Goal: Information Seeking & Learning: Learn about a topic

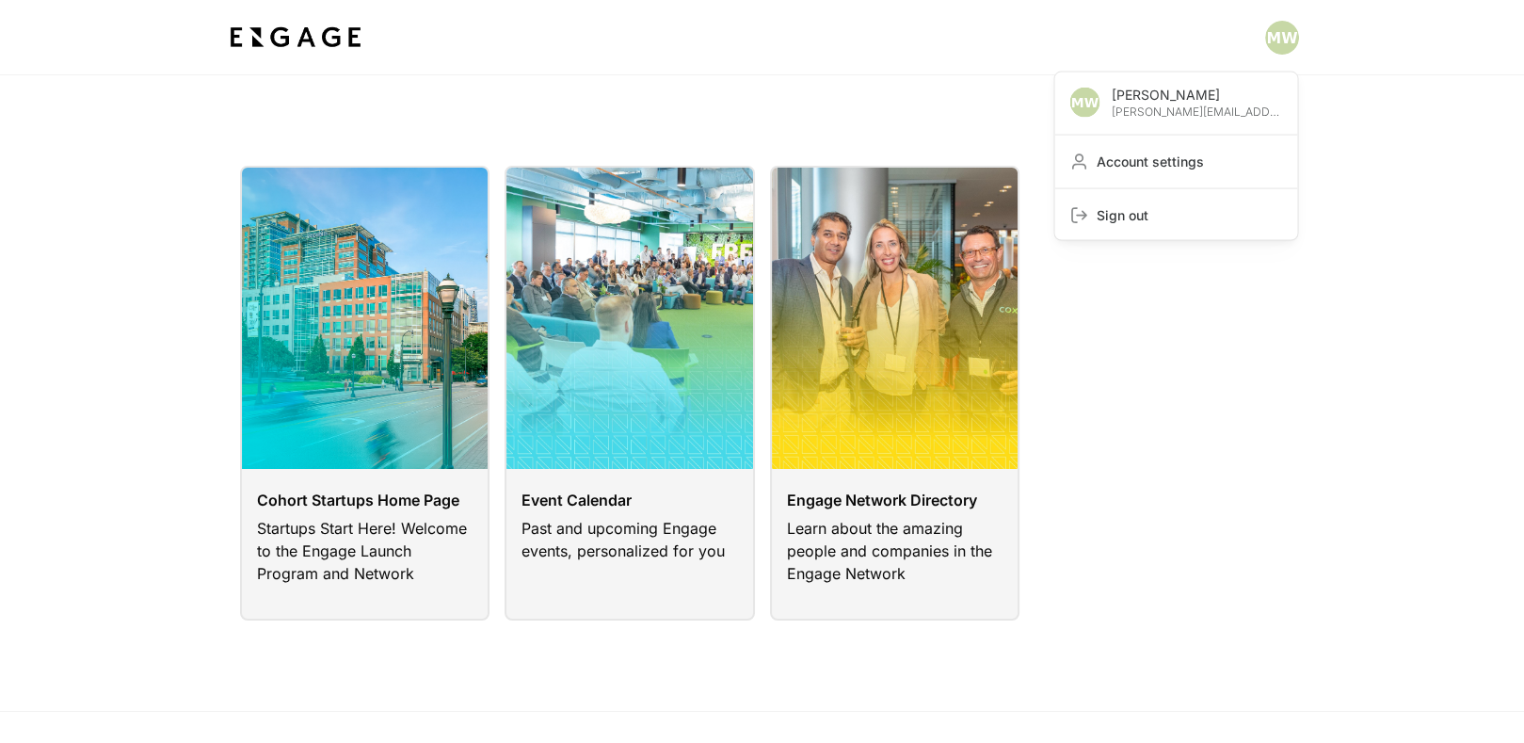
click at [1284, 45] on html "Michael Wood michael.wood@dgmatrix.com Account settings Sign out Cohort Startup…" at bounding box center [762, 475] width 1524 height 950
click at [1433, 91] on html "Michael Wood michael.wood@dgmatrix.com Account settings Sign out Cohort Startup…" at bounding box center [762, 475] width 1524 height 950
click at [941, 537] on link at bounding box center [895, 393] width 250 height 455
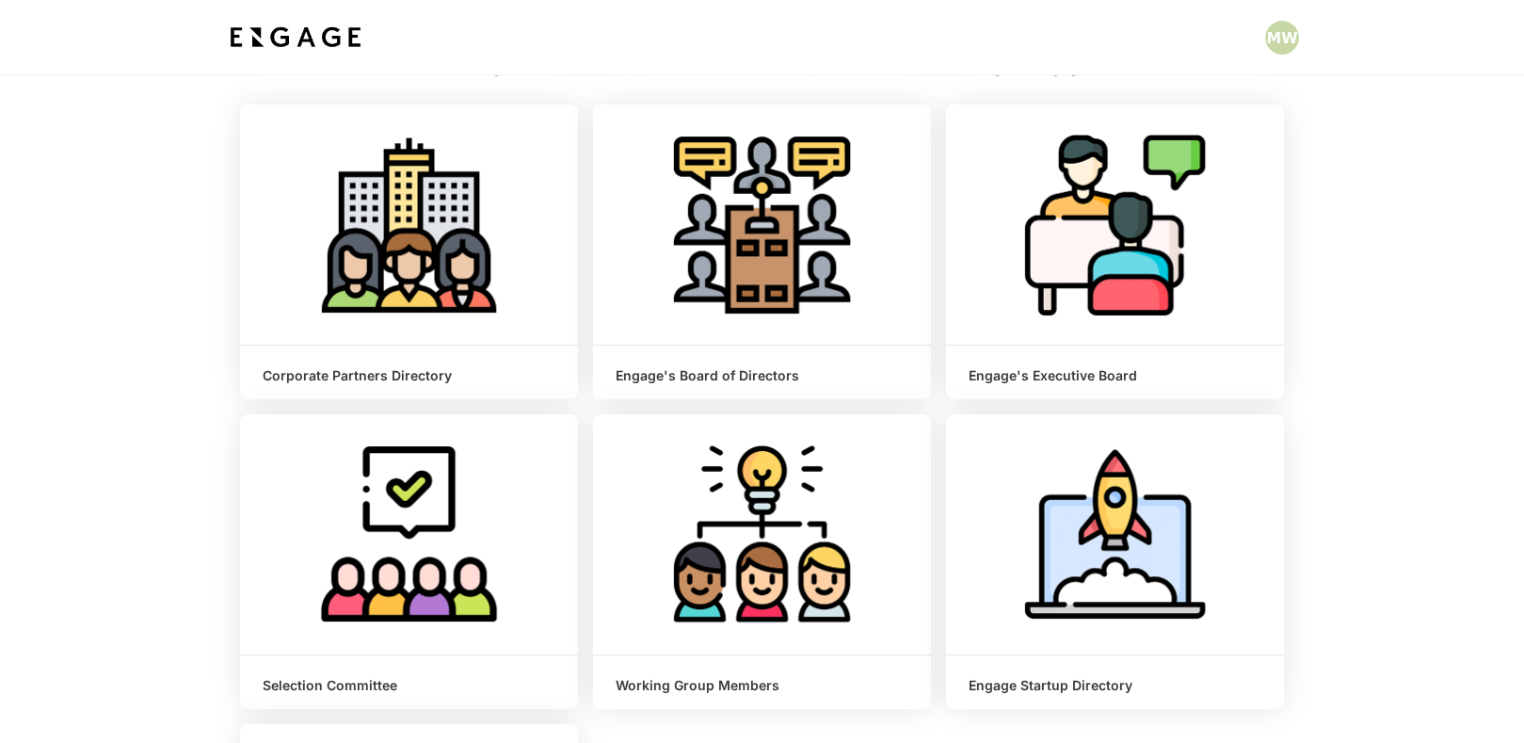
scroll to position [196, 0]
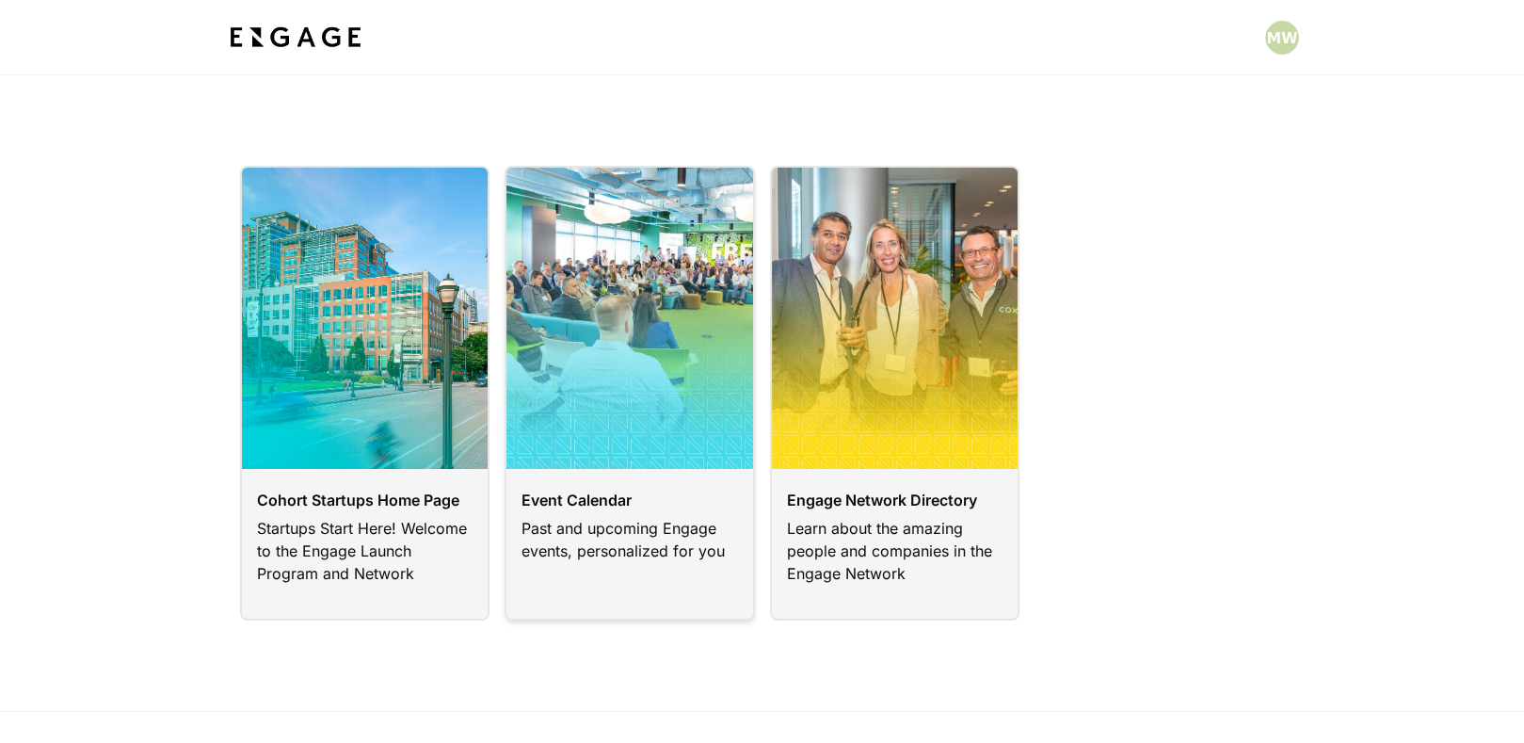
click at [649, 399] on link at bounding box center [630, 393] width 250 height 455
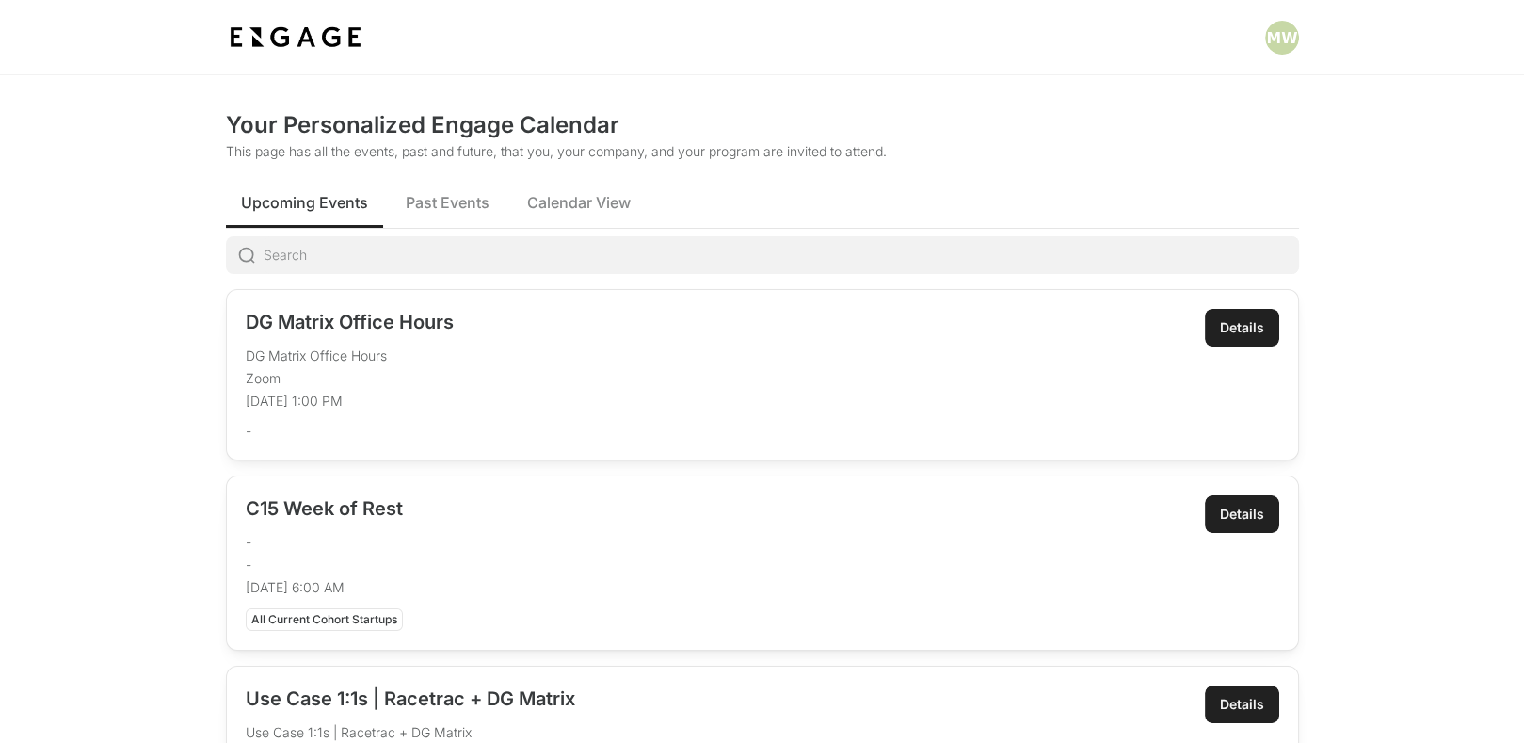
scroll to position [6, 0]
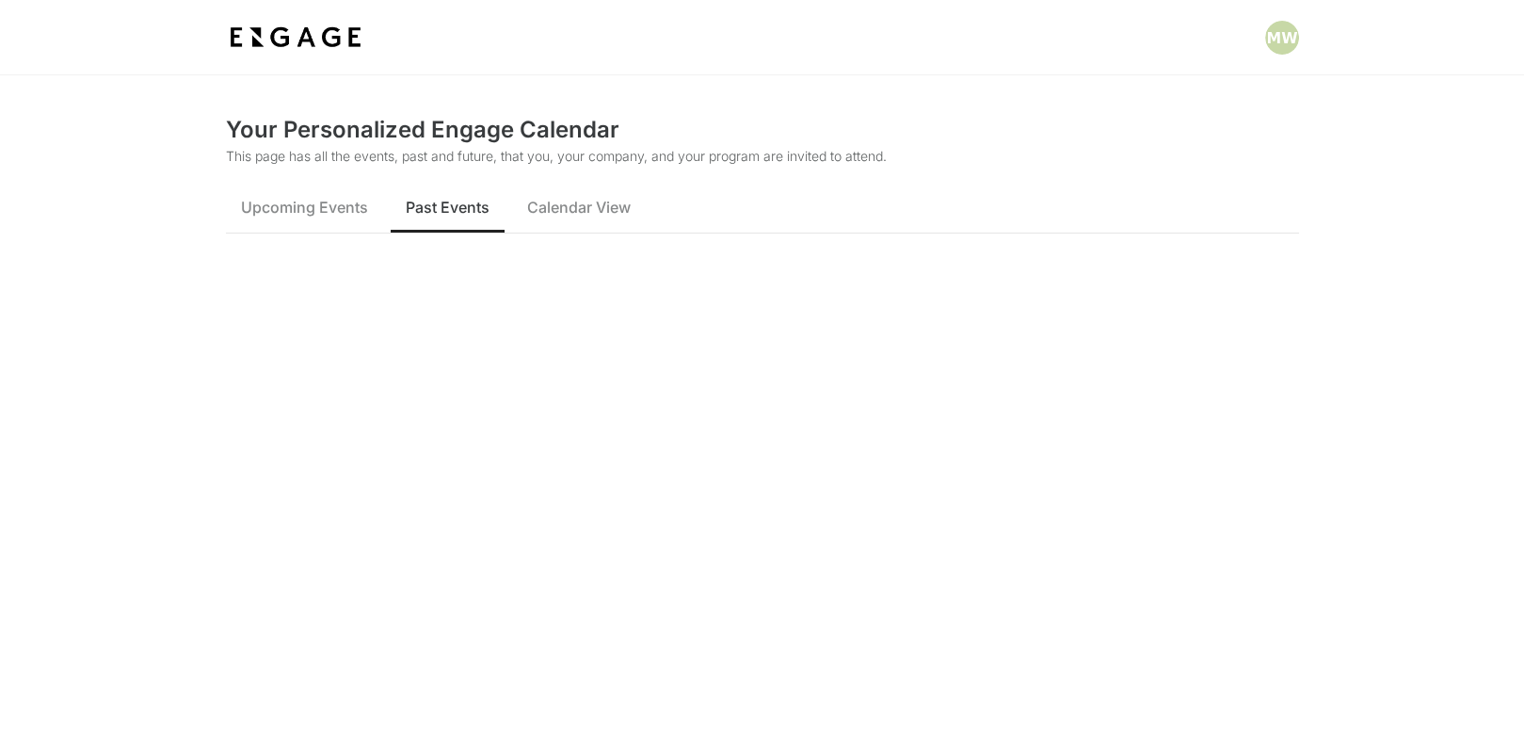
click at [460, 201] on span "Past Events" at bounding box center [448, 207] width 84 height 23
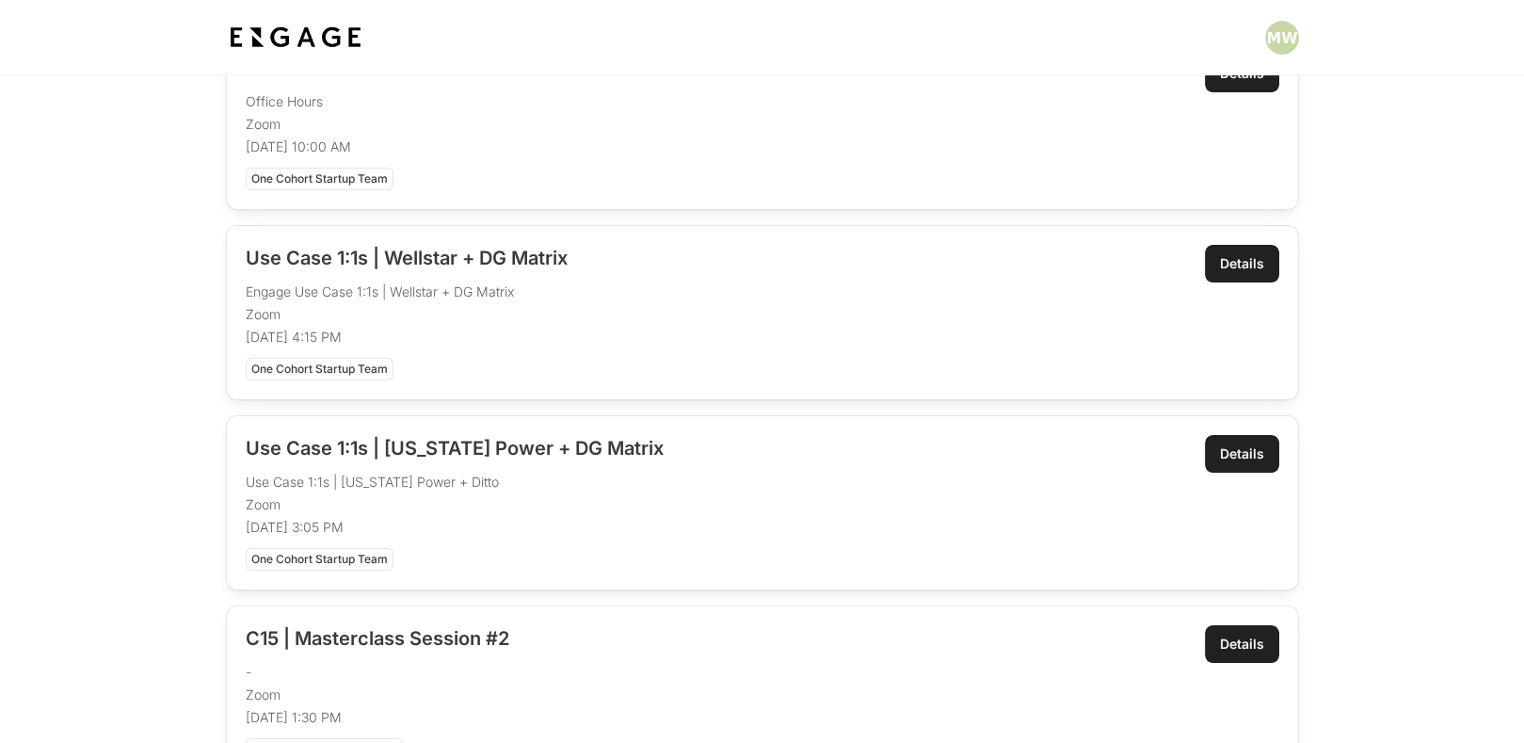
scroll to position [646, 0]
click at [661, 307] on p "Zoom" at bounding box center [716, 313] width 941 height 19
click at [1224, 263] on div "Details" at bounding box center [1242, 262] width 44 height 19
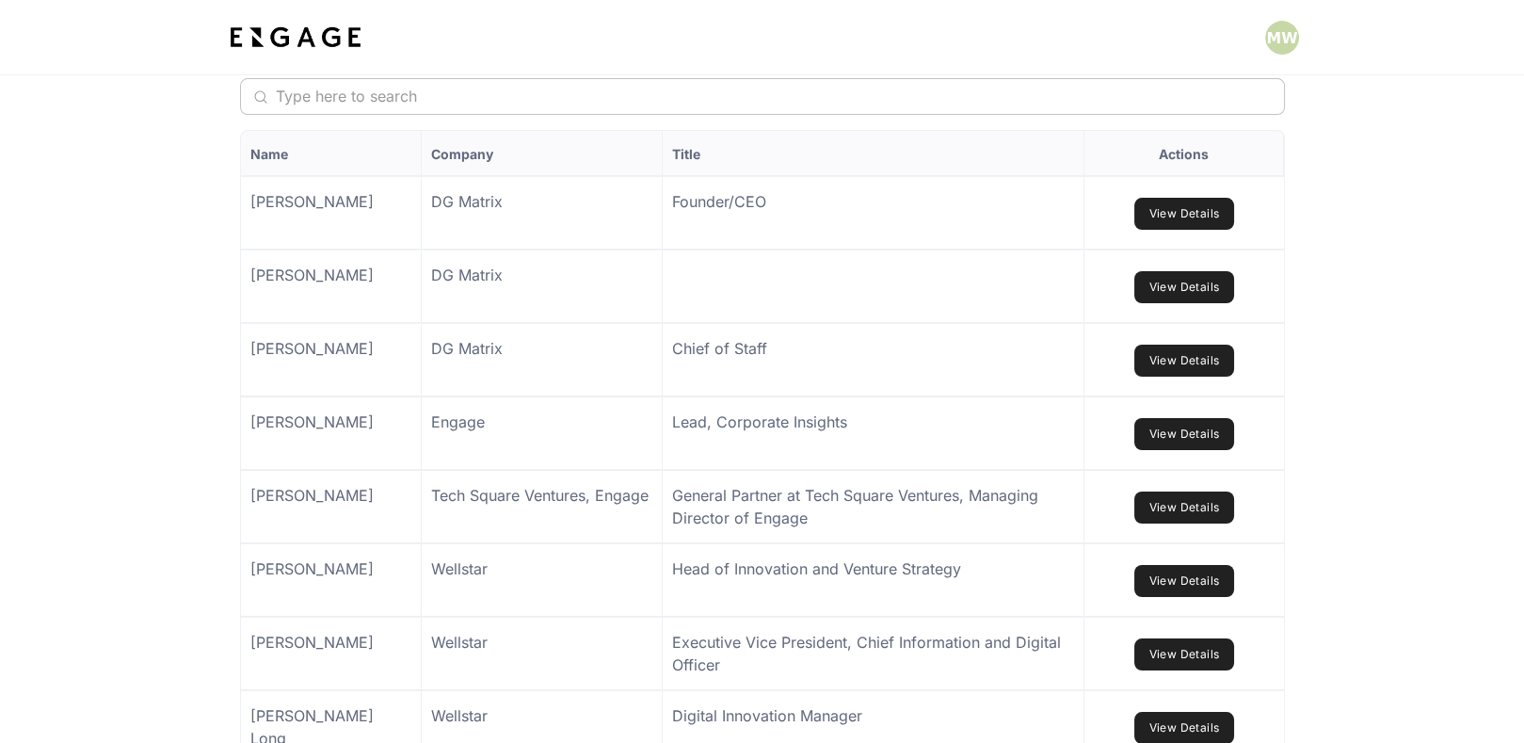
scroll to position [1692, 0]
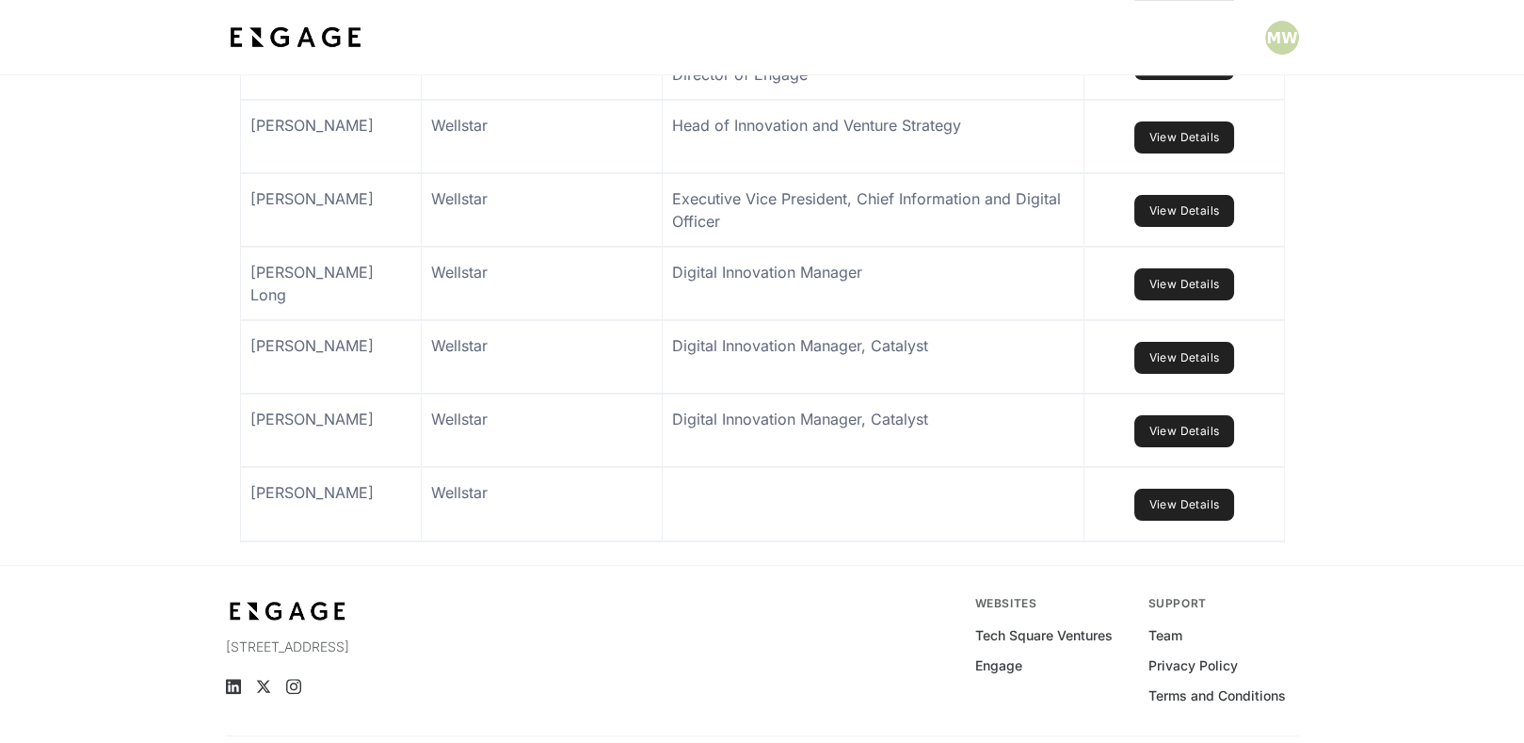
click at [1205, 300] on link "View Details" at bounding box center [1184, 284] width 101 height 32
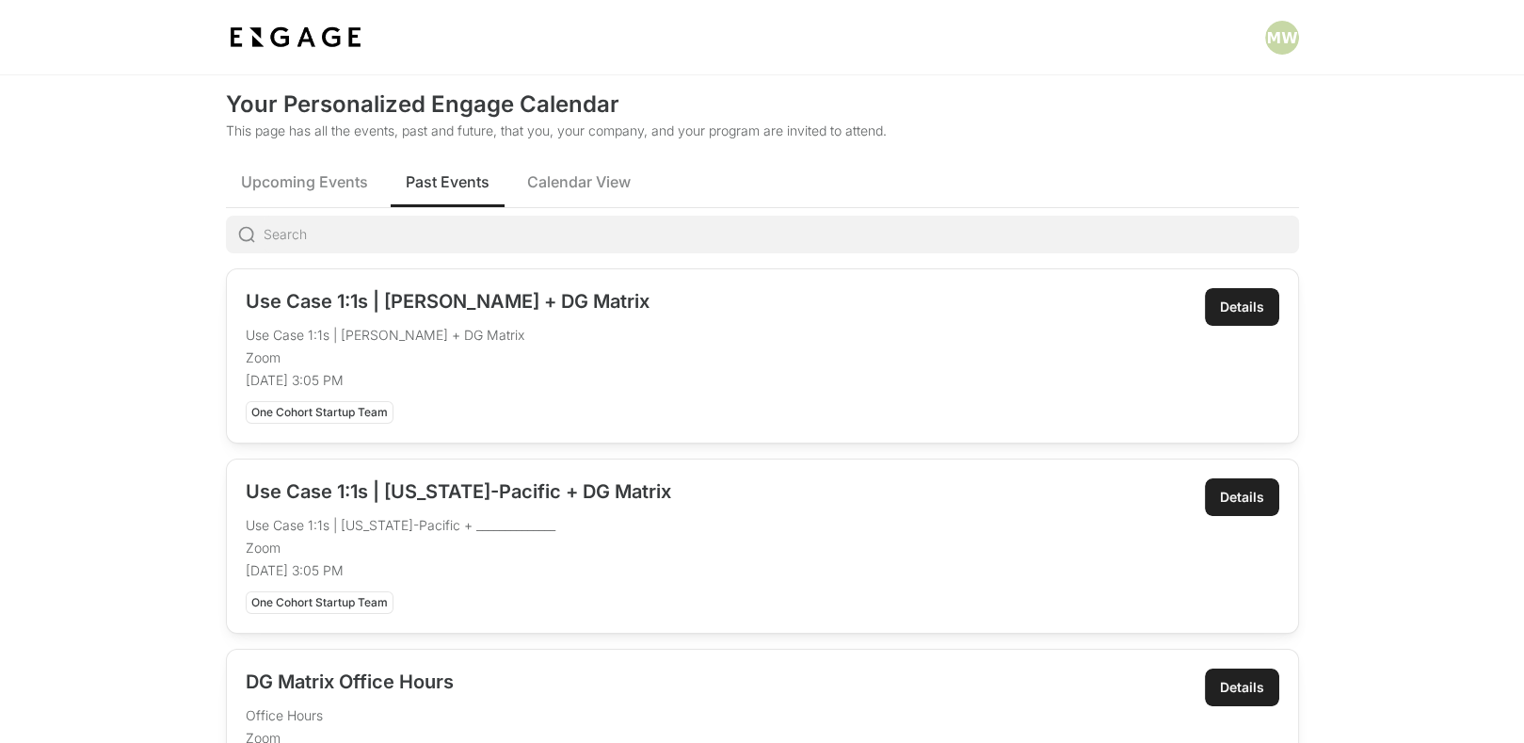
scroll to position [24, 0]
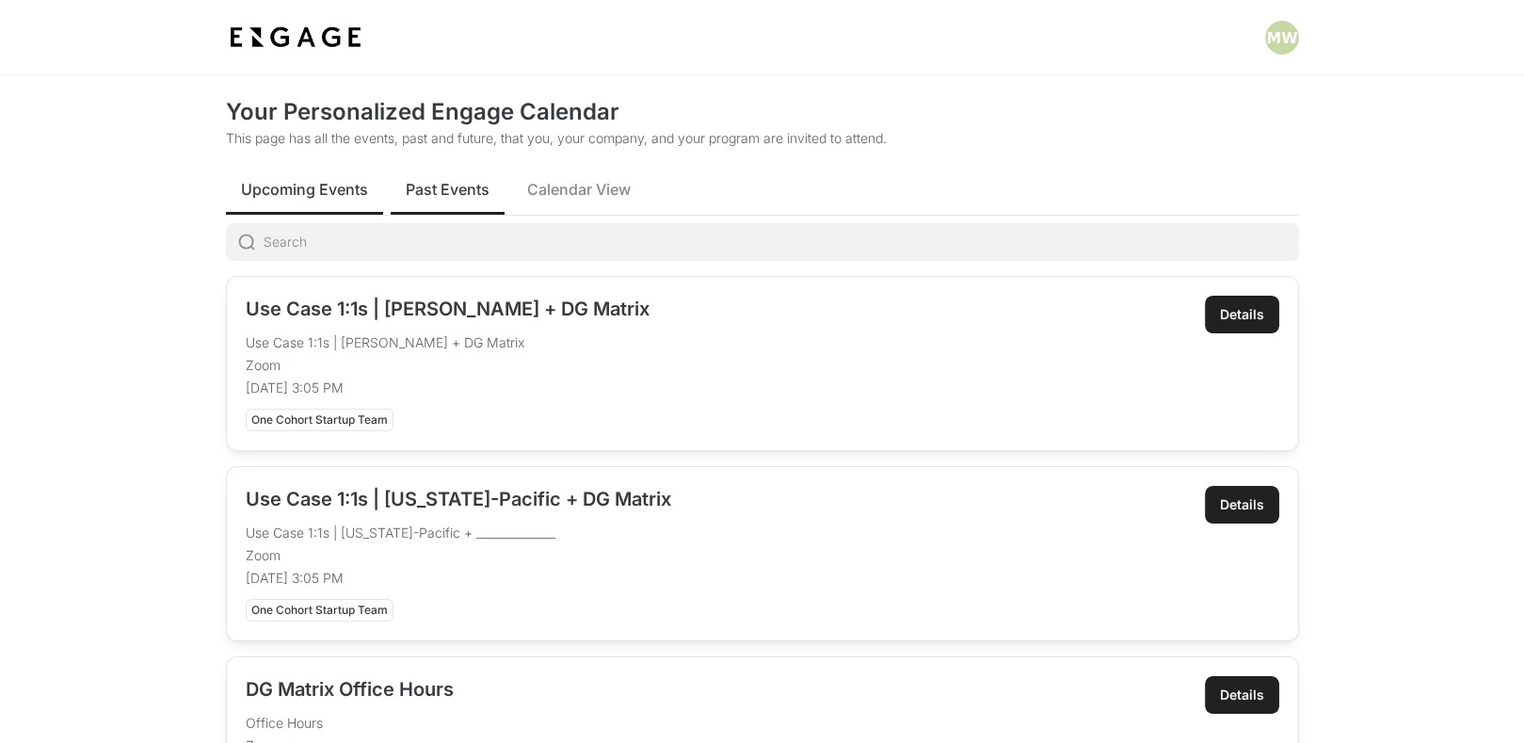
click at [269, 175] on button "Upcoming Events" at bounding box center [304, 189] width 157 height 52
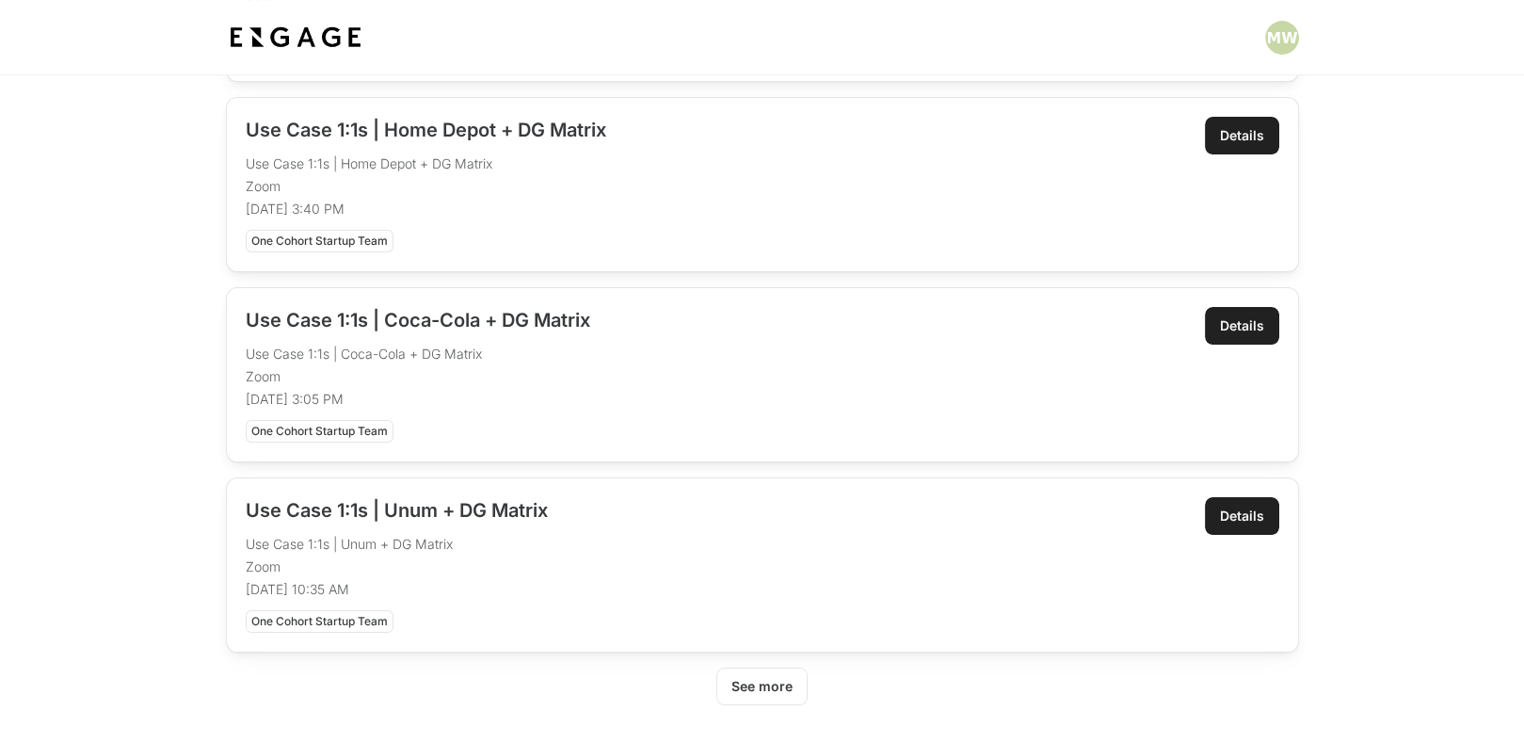
scroll to position [759, 0]
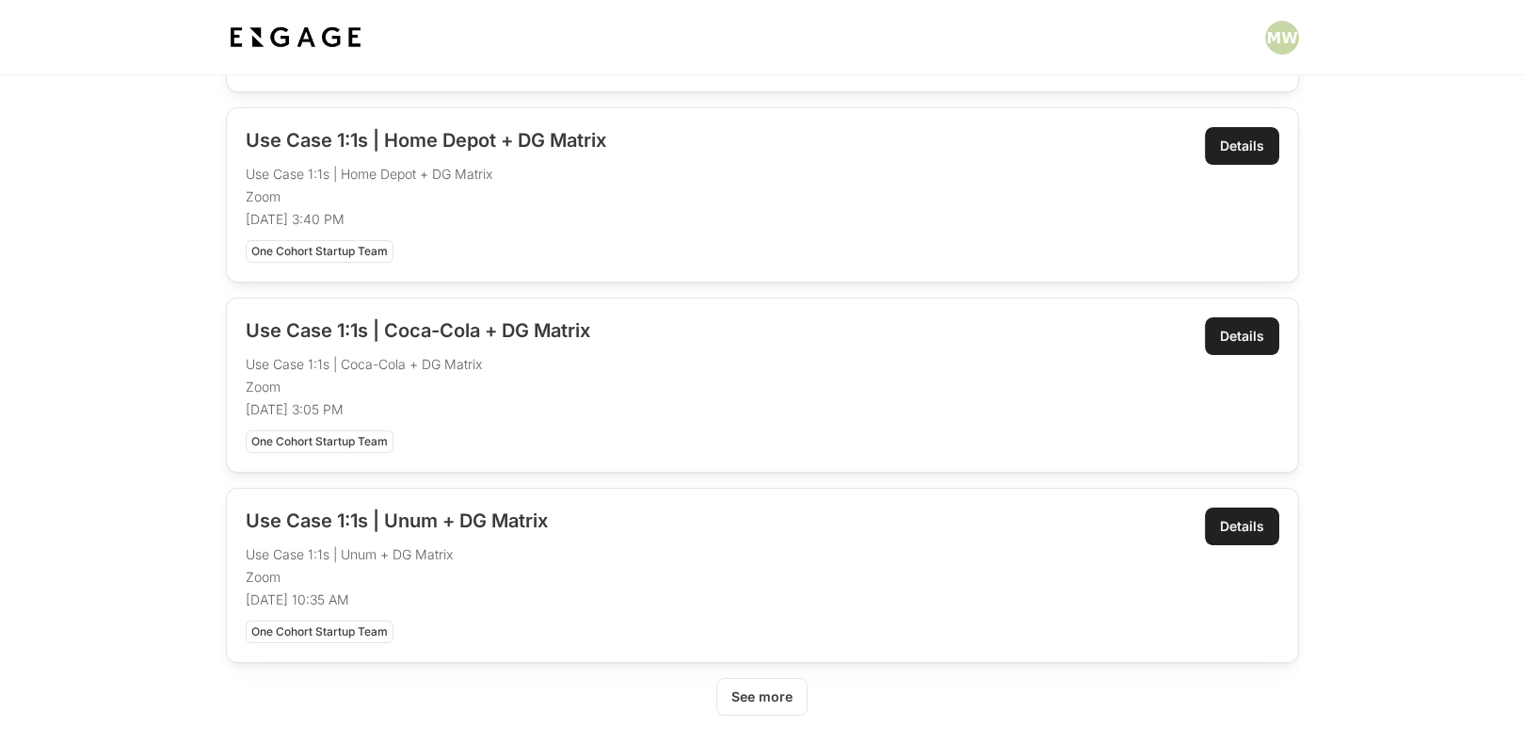
click at [400, 410] on link "Open" at bounding box center [762, 384] width 1071 height 173
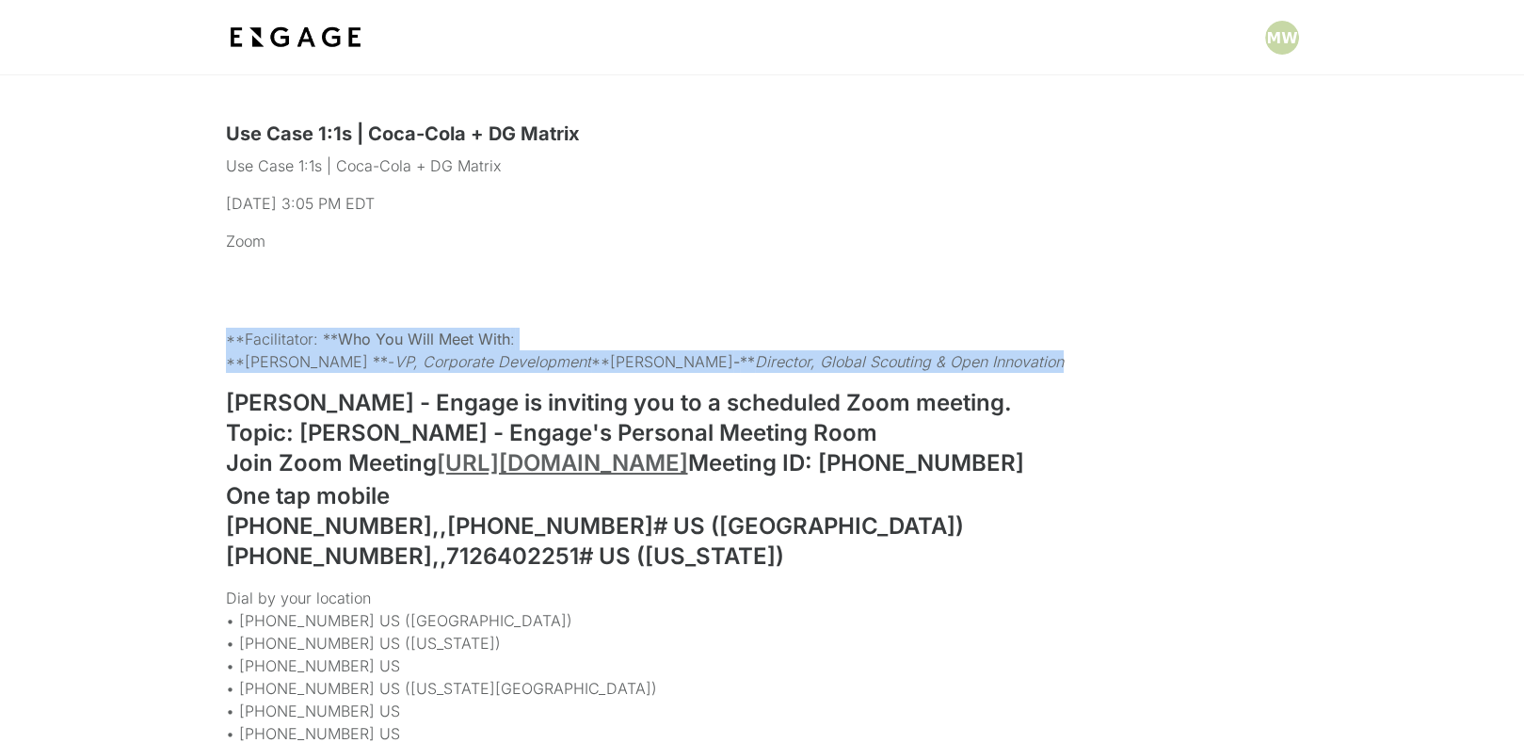
drag, startPoint x: 222, startPoint y: 334, endPoint x: 697, endPoint y: 409, distance: 480.3
click at [697, 409] on section "**Facilitator: ** Who You Will Meet With : **Max Hyldebrandt **- VP, Corporate …" at bounding box center [762, 728] width 1524 height 861
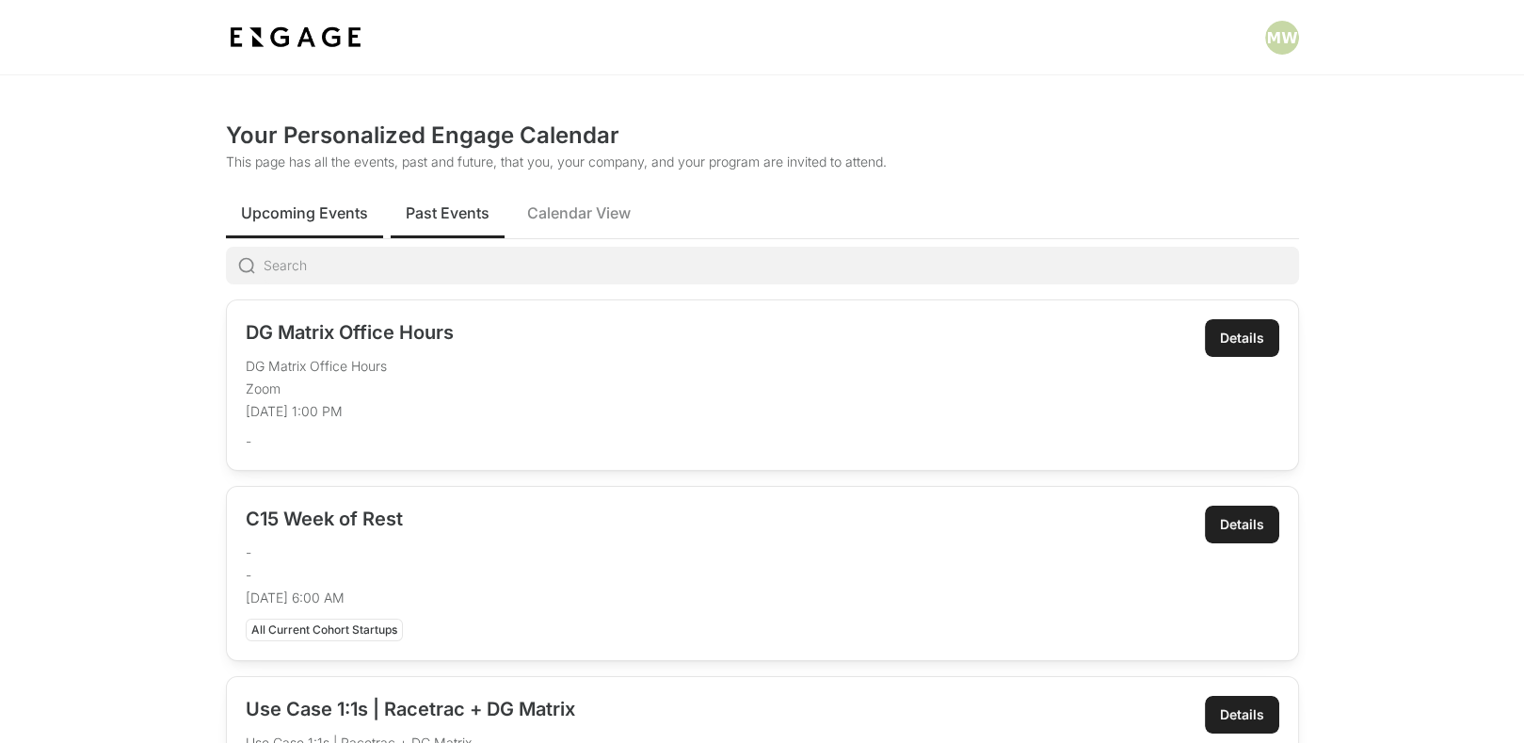
click at [432, 203] on span "Past Events" at bounding box center [448, 212] width 84 height 23
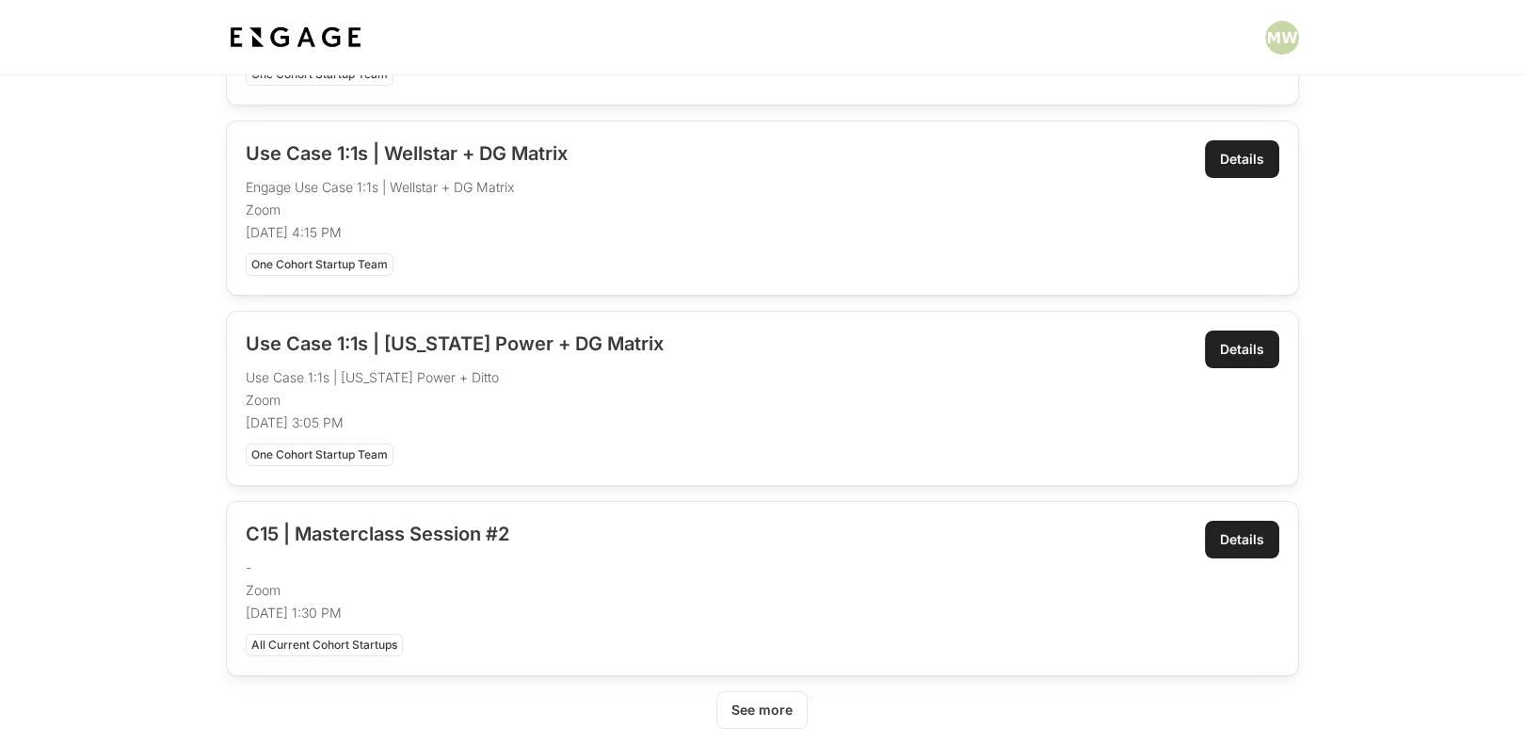
scroll to position [788, 0]
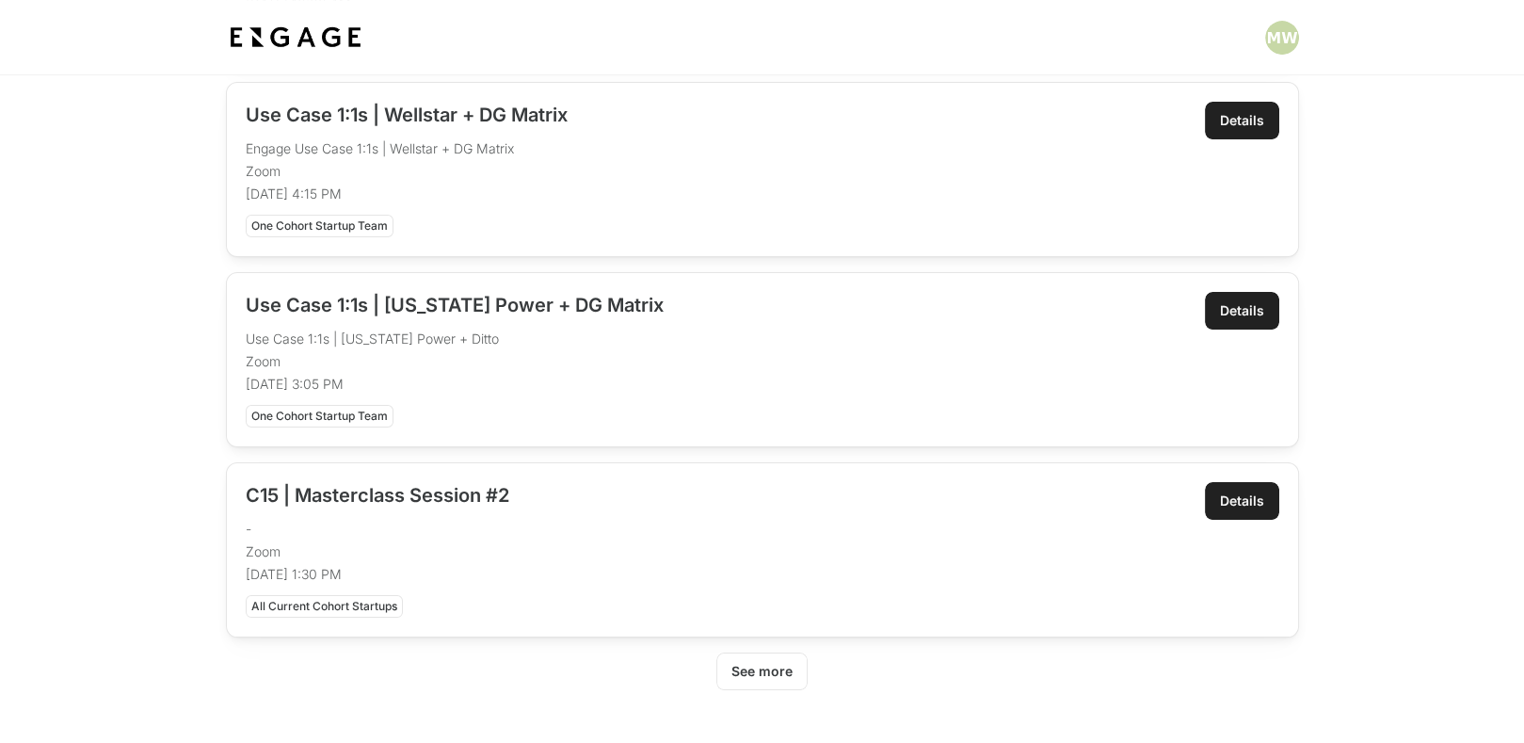
click at [757, 678] on button "See more" at bounding box center [761, 671] width 91 height 38
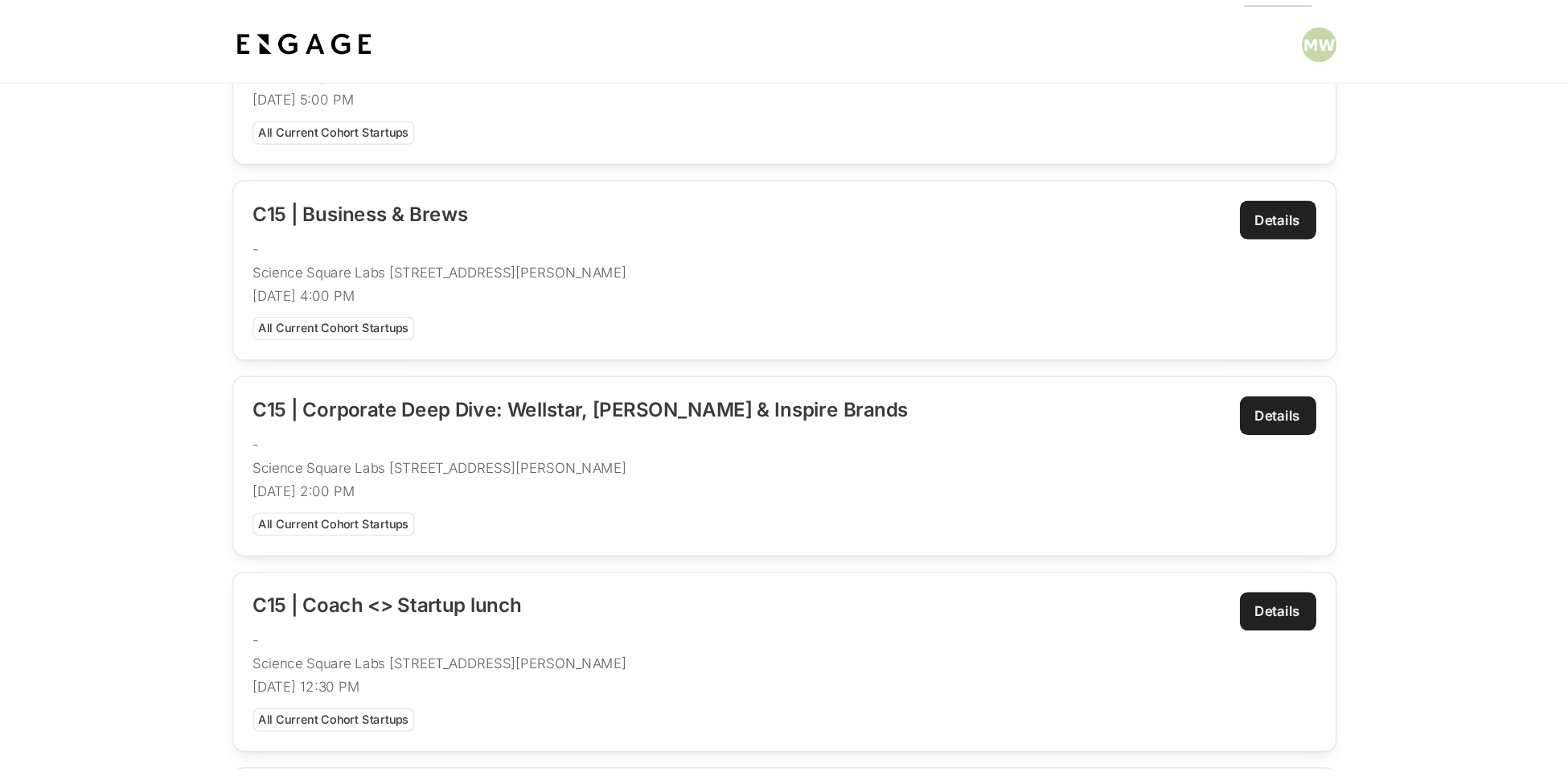
scroll to position [1248, 0]
